Goal: Task Accomplishment & Management: Use online tool/utility

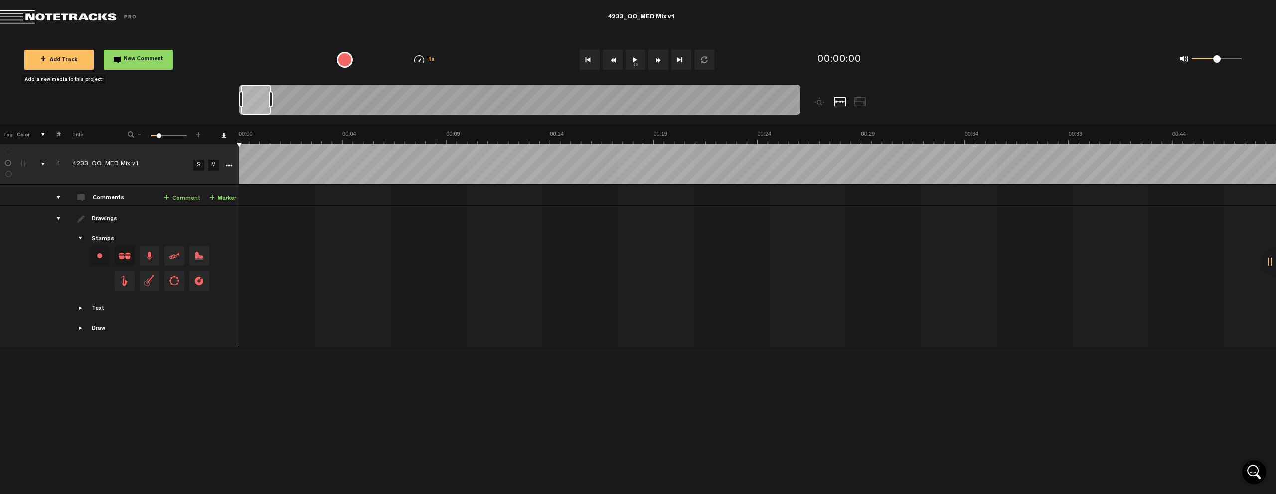
click at [78, 57] on button "+ Add Track" at bounding box center [58, 60] width 69 height 20
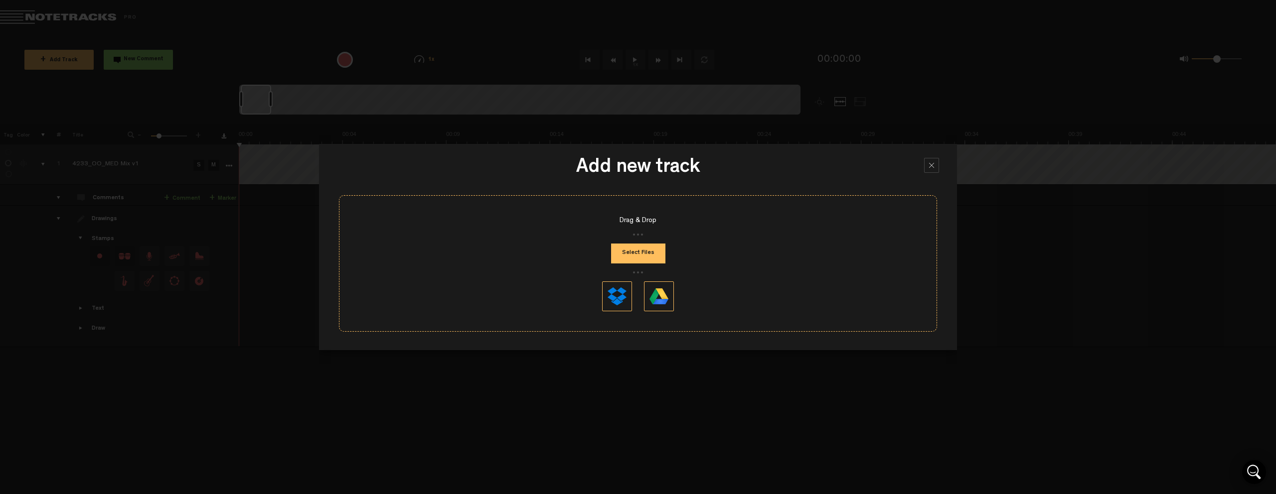
click at [933, 164] on div at bounding box center [931, 165] width 15 height 15
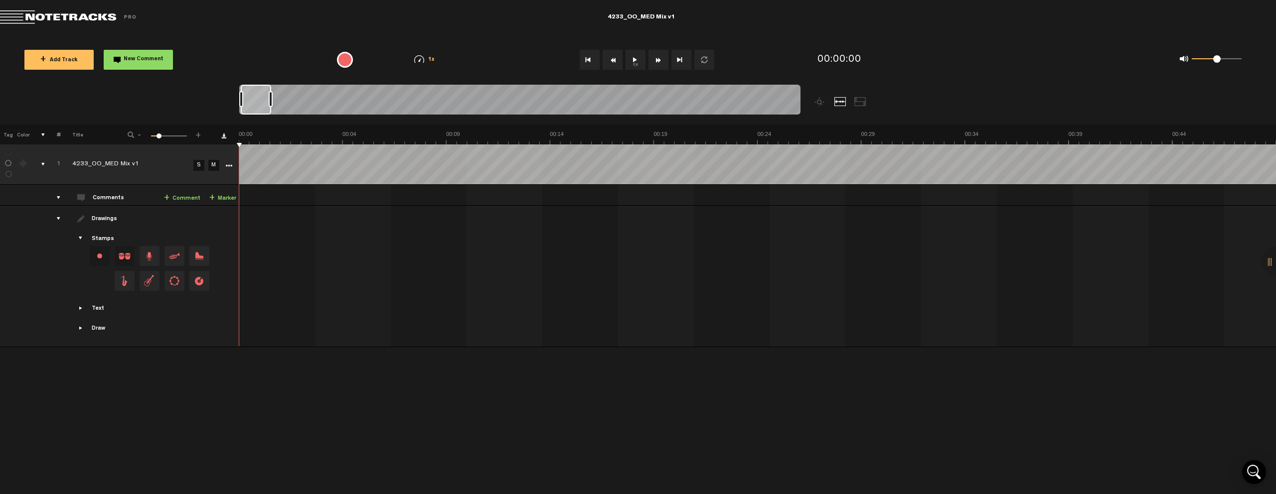
click at [82, 18] on span at bounding box center [70, 17] width 140 height 14
click at [62, 16] on span at bounding box center [70, 17] width 140 height 14
click at [12, 14] on span at bounding box center [70, 17] width 140 height 14
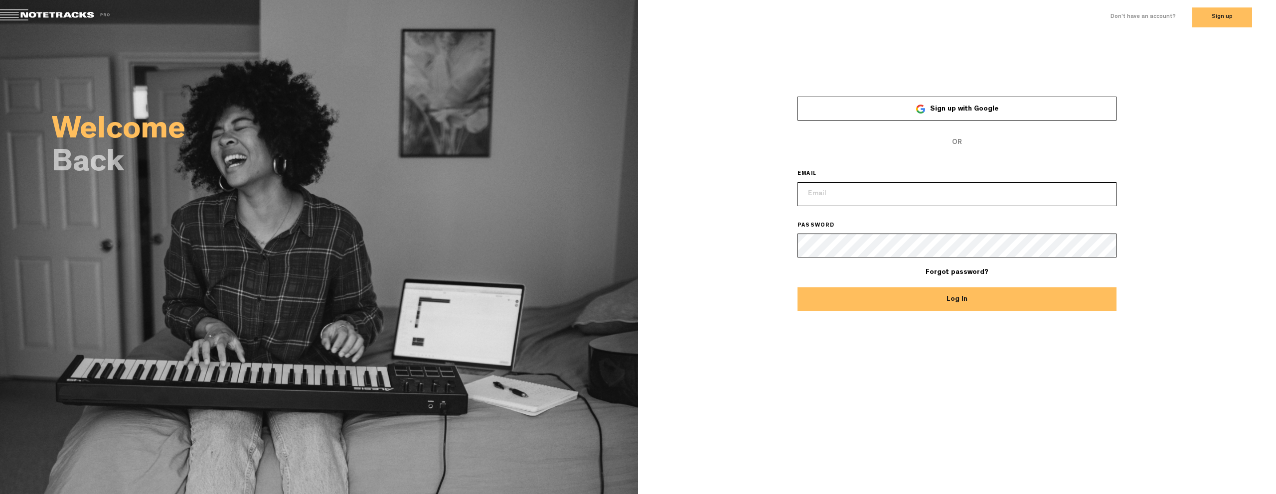
click at [842, 194] on input "email" at bounding box center [956, 194] width 319 height 24
type input "nate@o-p-e-n.com"
click at [797, 288] on button "Log In" at bounding box center [956, 300] width 319 height 24
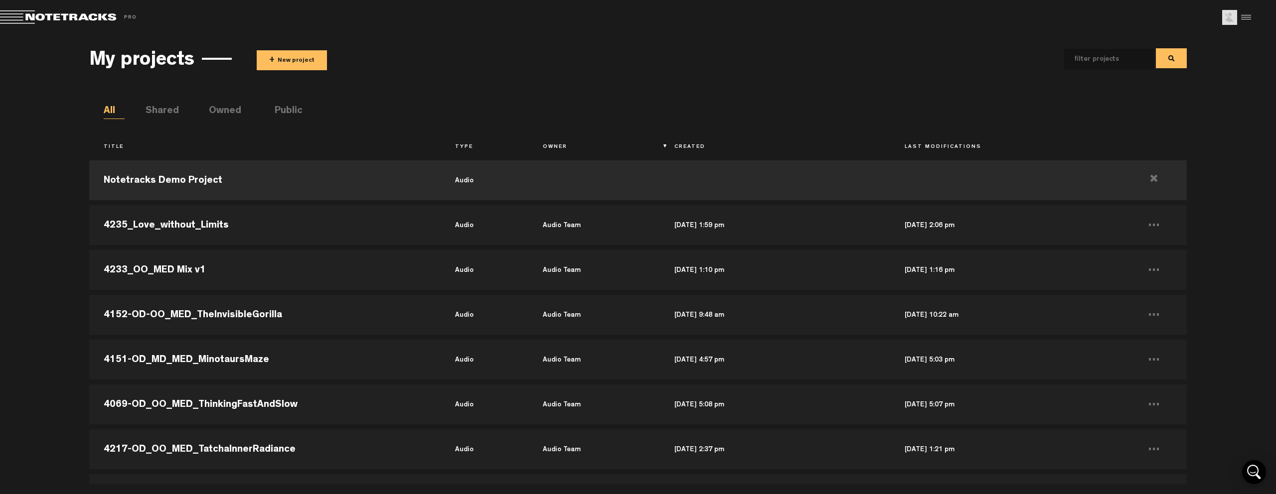
click at [298, 57] on button "+ New project" at bounding box center [292, 60] width 70 height 20
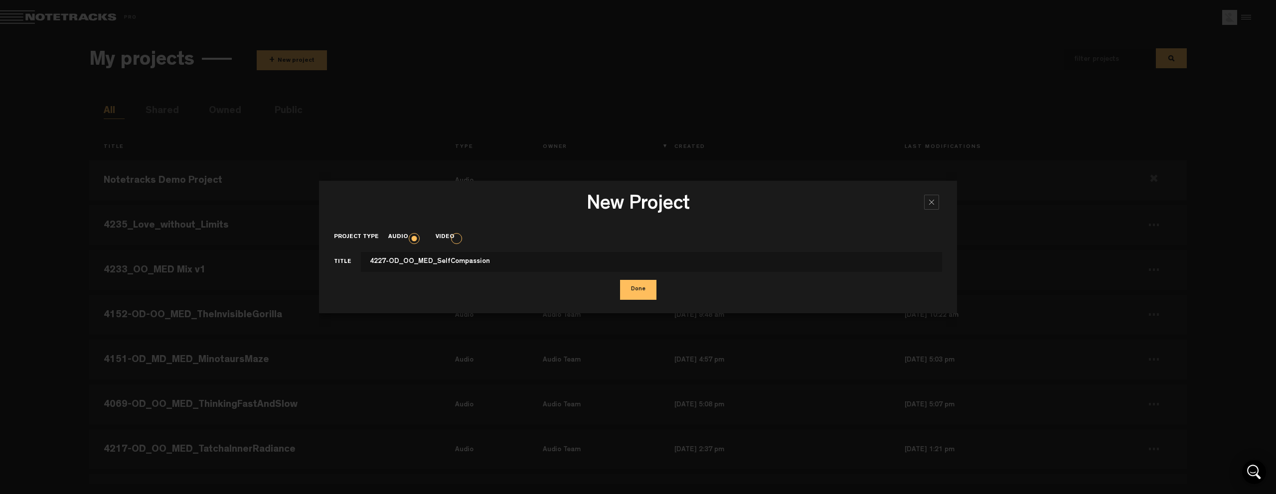
type input "4227-OD_OO_MED_SelfCompassion"
click at [652, 293] on button "Done" at bounding box center [638, 290] width 36 height 20
